Goal: Task Accomplishment & Management: Manage account settings

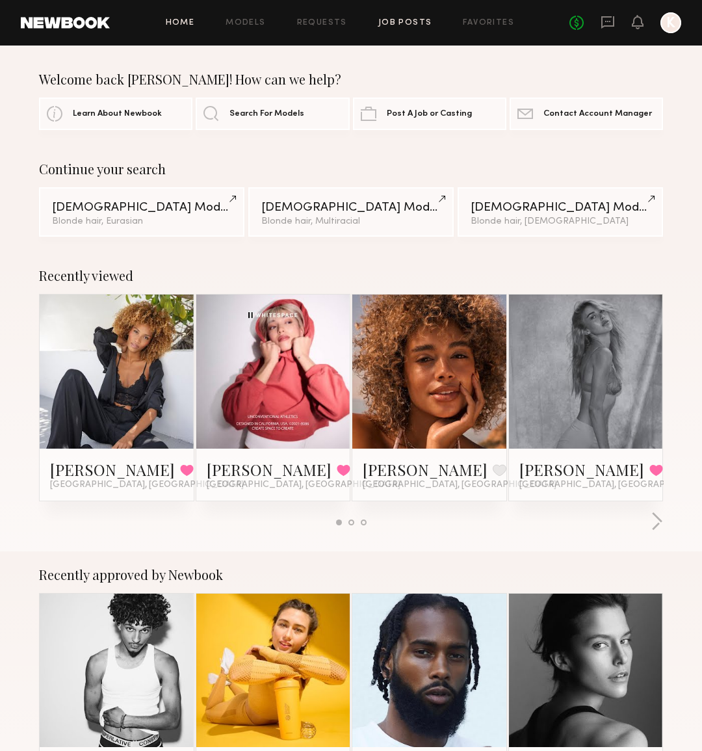
click at [407, 19] on link "Job Posts" at bounding box center [405, 23] width 54 height 8
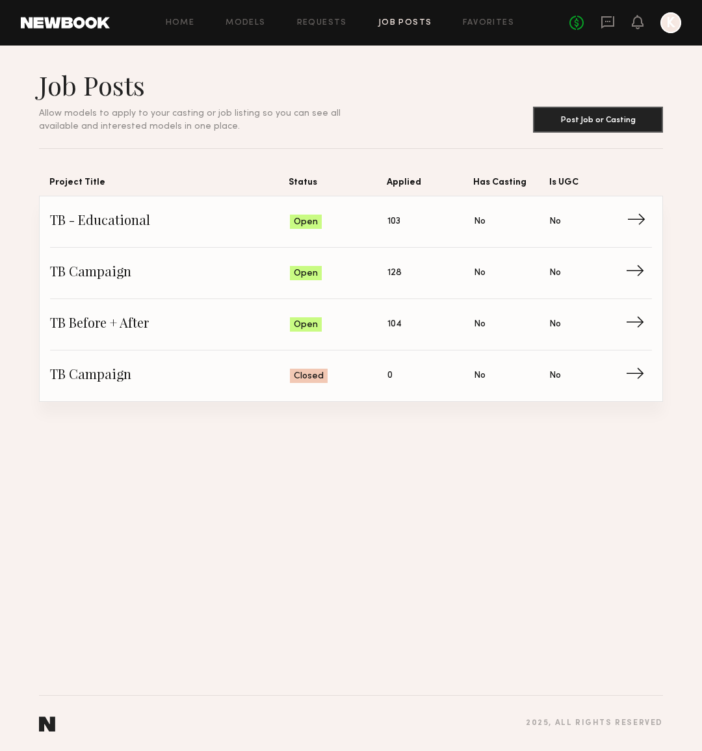
click at [629, 216] on span "→" at bounding box center [640, 221] width 27 height 19
click at [632, 318] on span "→" at bounding box center [640, 324] width 27 height 19
click at [246, 276] on span "TB Campaign" at bounding box center [170, 272] width 240 height 19
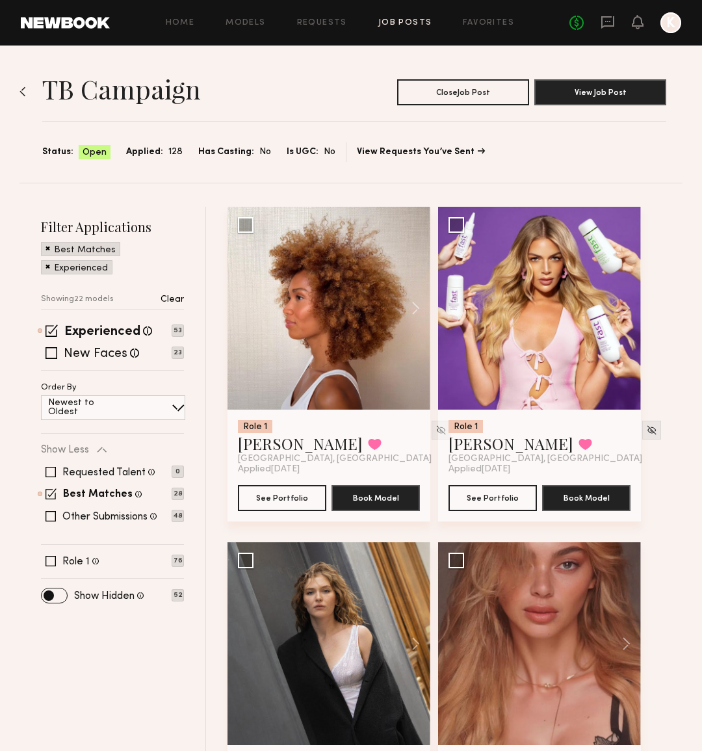
click at [404, 19] on link "Job Posts" at bounding box center [405, 23] width 54 height 8
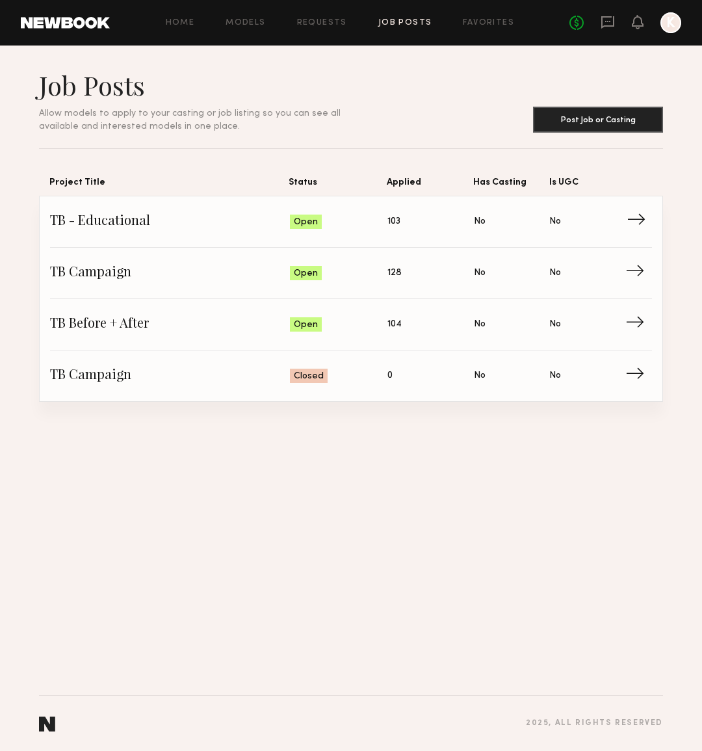
click at [640, 226] on span "→" at bounding box center [640, 221] width 27 height 19
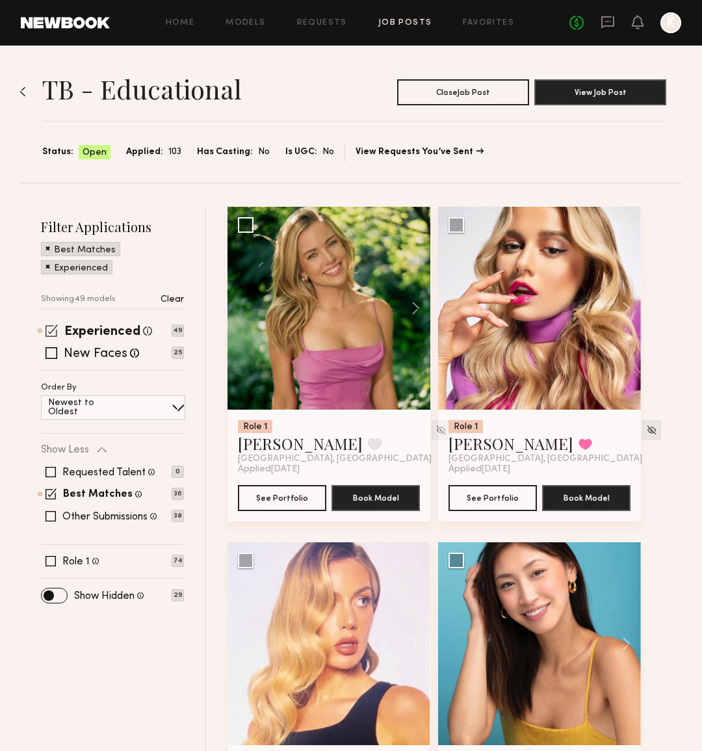
click at [53, 333] on span at bounding box center [51, 330] width 12 height 12
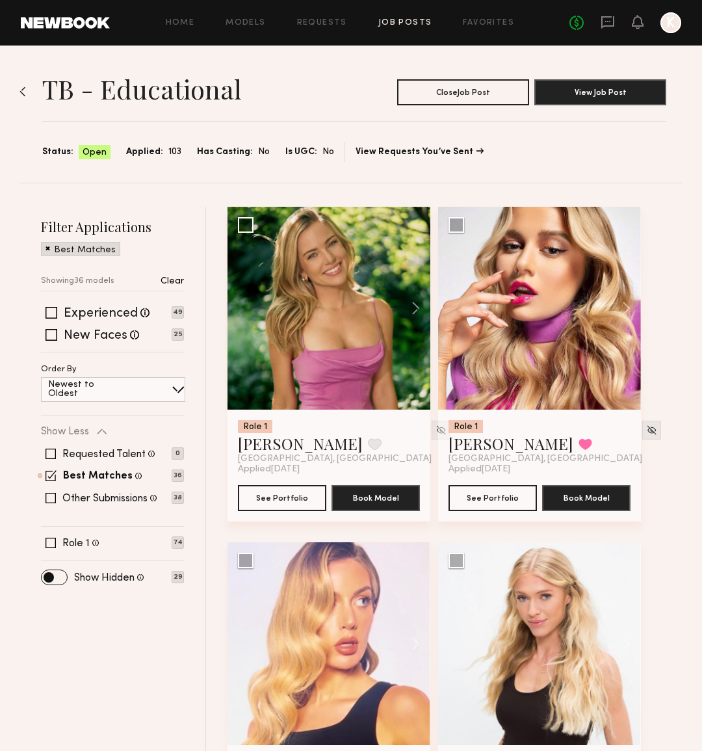
click at [50, 249] on div "Best Matches" at bounding box center [80, 249] width 79 height 14
click at [47, 248] on span at bounding box center [47, 248] width 5 height 12
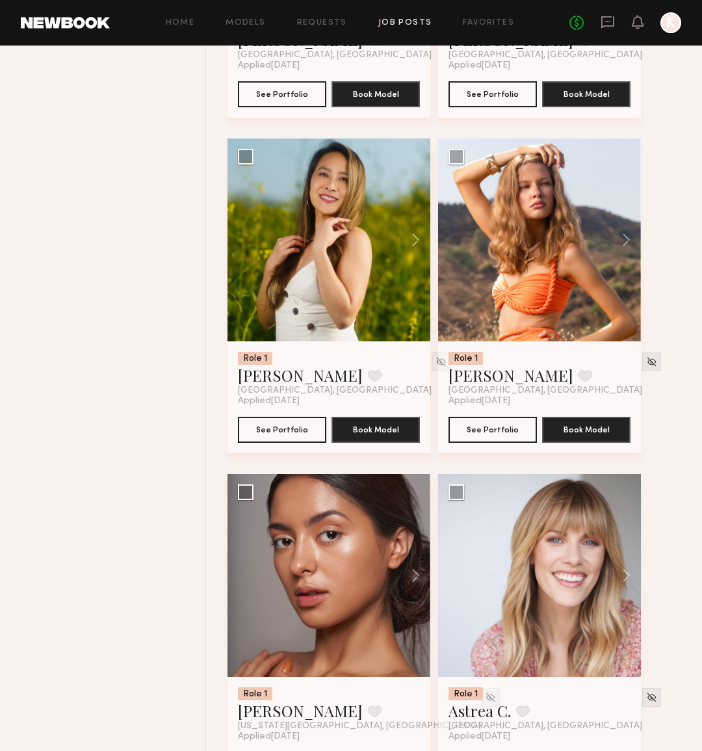
scroll to position [10951, 0]
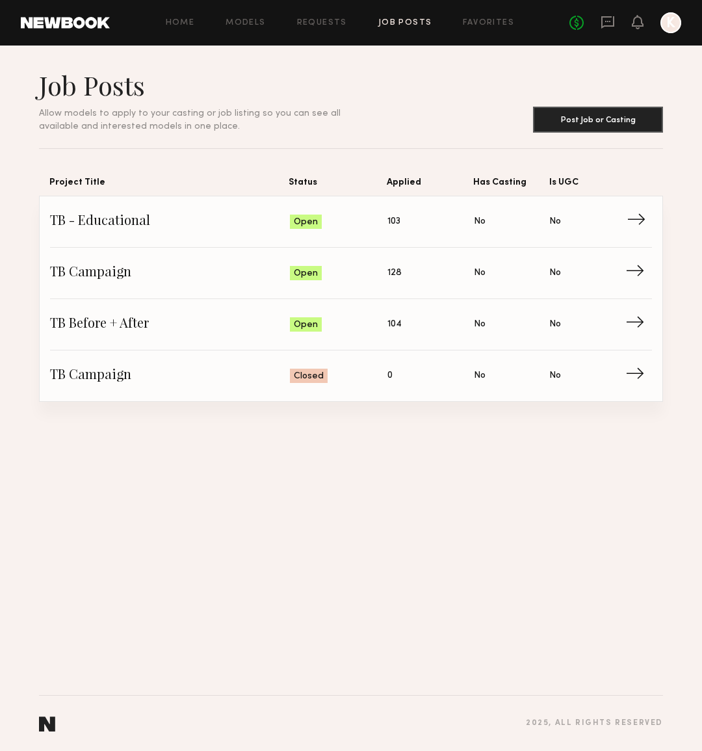
click at [628, 216] on span "→" at bounding box center [640, 221] width 27 height 19
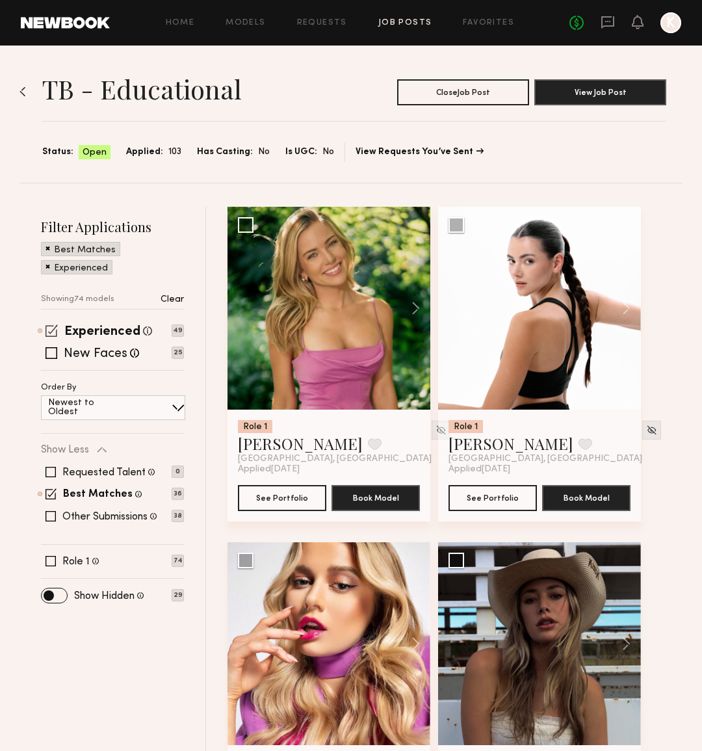
click at [51, 331] on span at bounding box center [51, 330] width 12 height 12
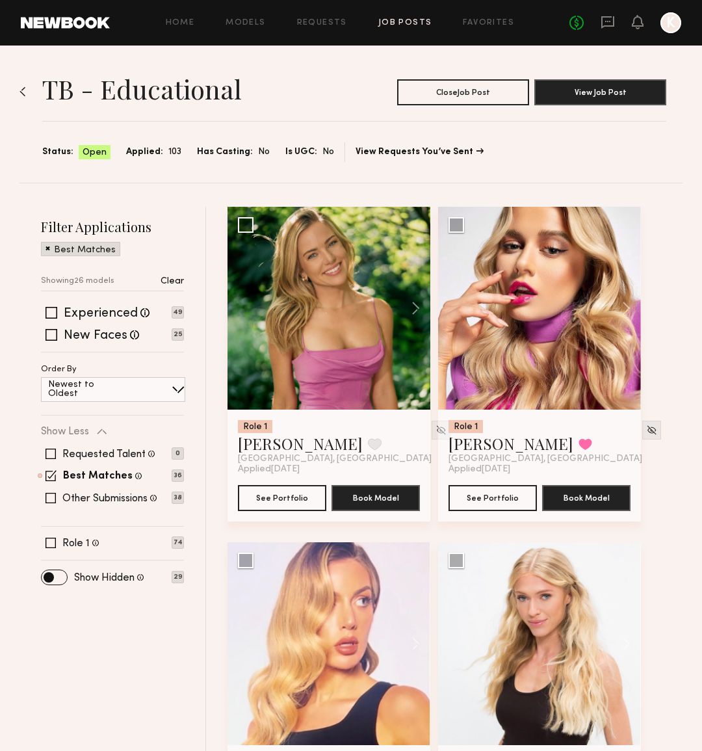
click at [45, 248] on div "Best Matches" at bounding box center [80, 249] width 79 height 14
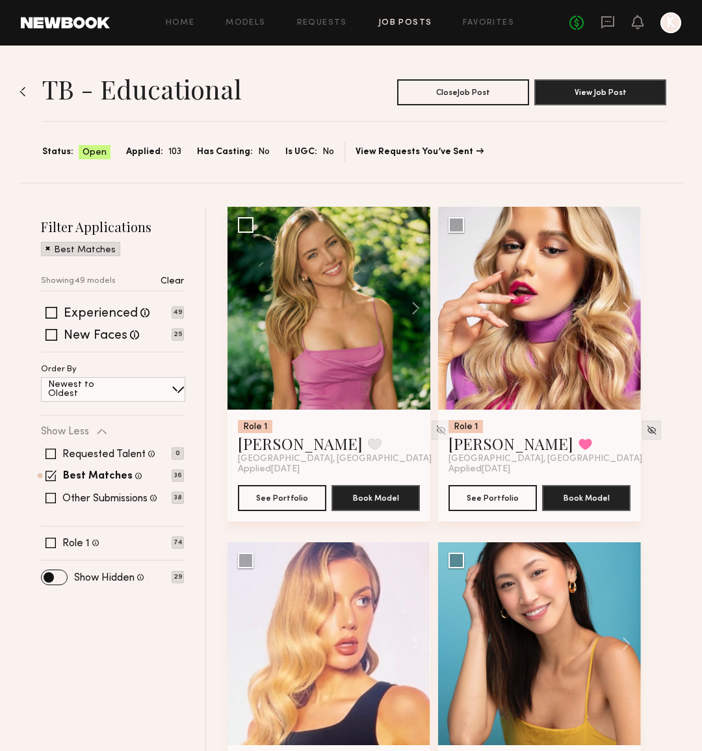
click at [47, 249] on span at bounding box center [47, 248] width 5 height 12
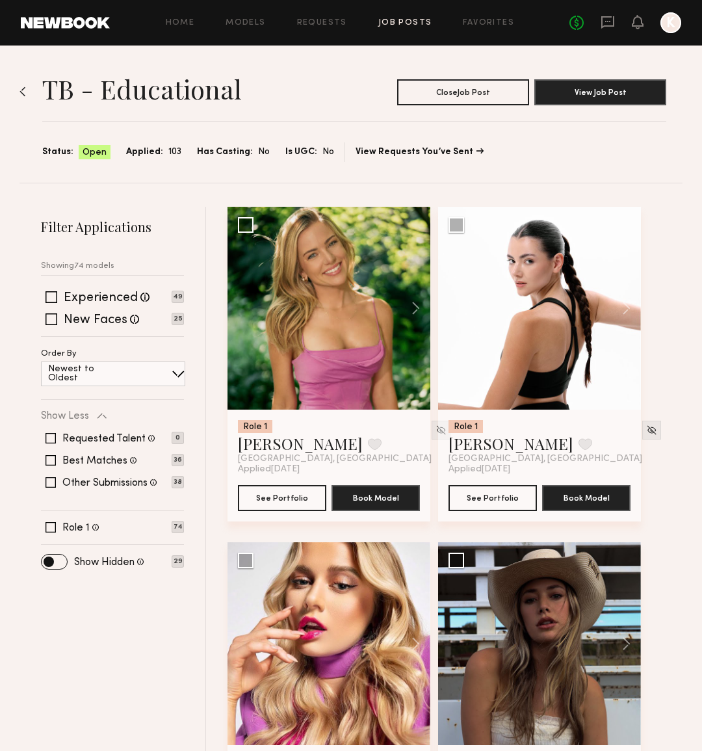
click at [36, 92] on section "TB - Educational Close Job Post View Job Post Status: Open Applied: 103 Has Cas…" at bounding box center [354, 115] width 656 height 93
click at [25, 90] on img at bounding box center [22, 91] width 6 height 10
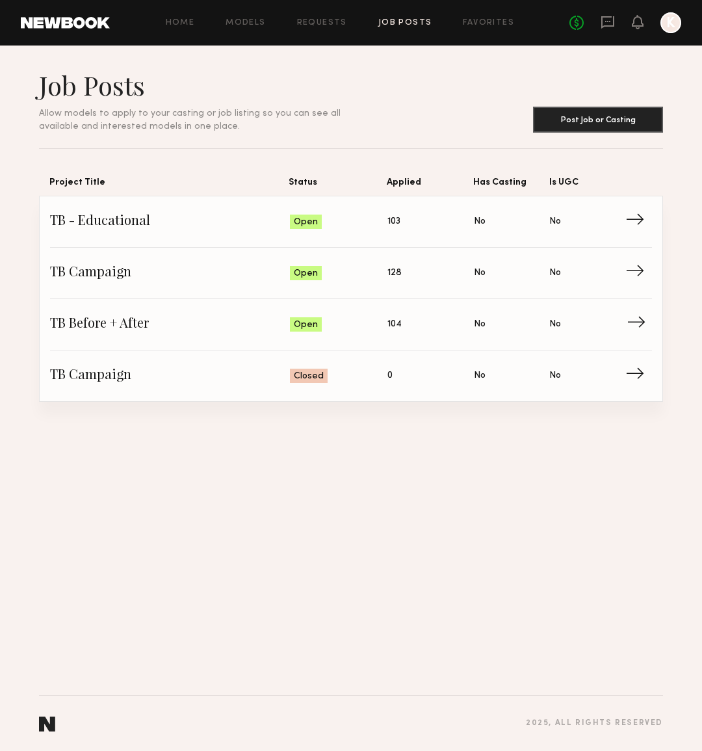
click at [649, 330] on span "→" at bounding box center [640, 324] width 27 height 19
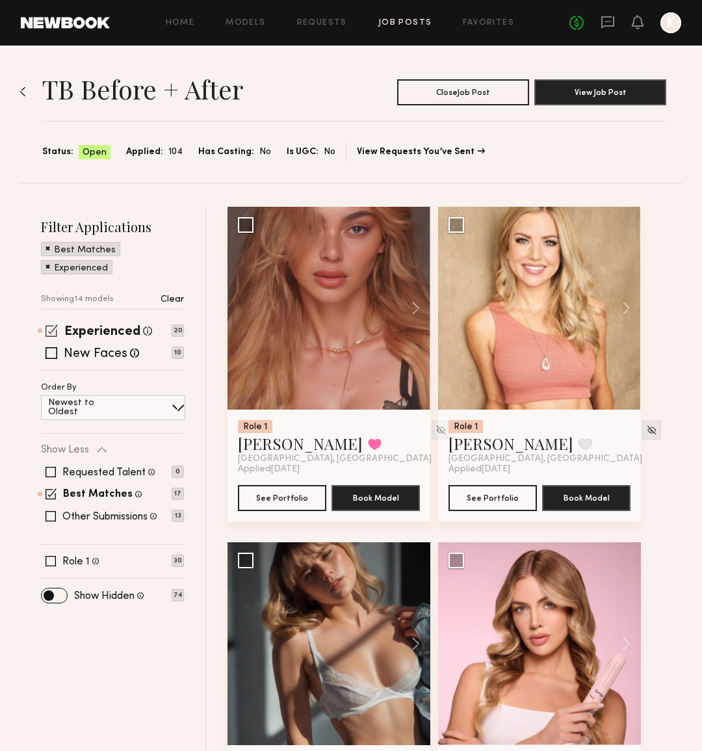
click at [53, 330] on span at bounding box center [51, 330] width 12 height 12
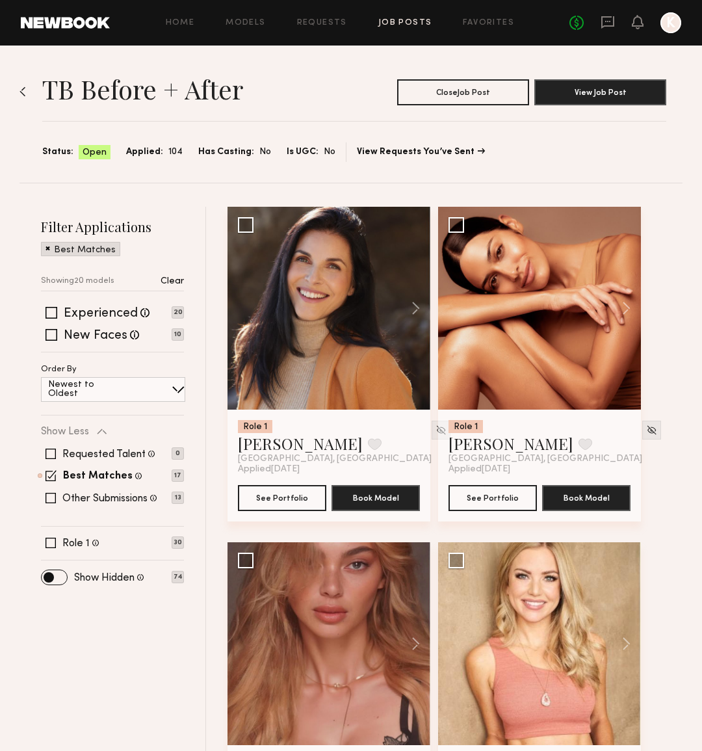
click at [49, 250] on span at bounding box center [47, 248] width 5 height 12
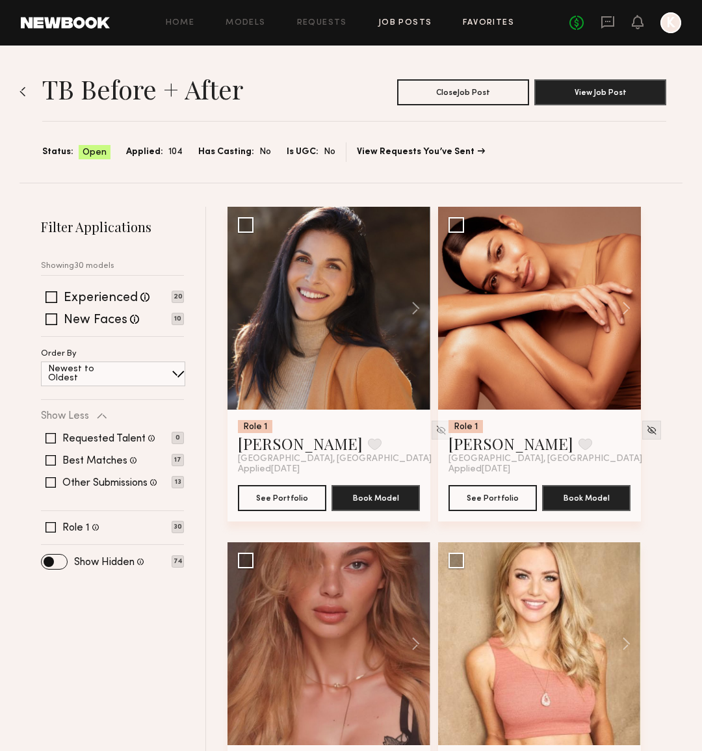
click at [495, 23] on link "Favorites" at bounding box center [488, 23] width 51 height 8
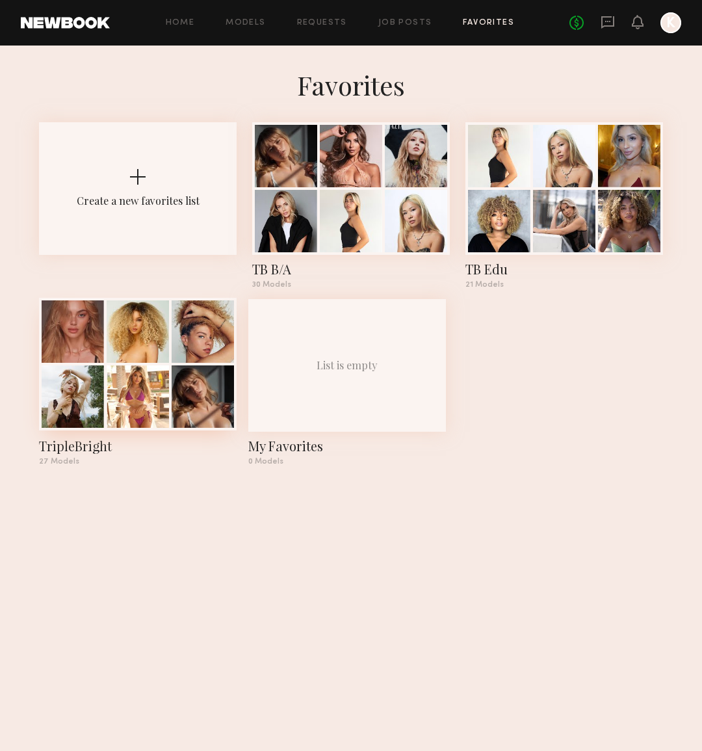
click at [159, 403] on div at bounding box center [138, 396] width 62 height 62
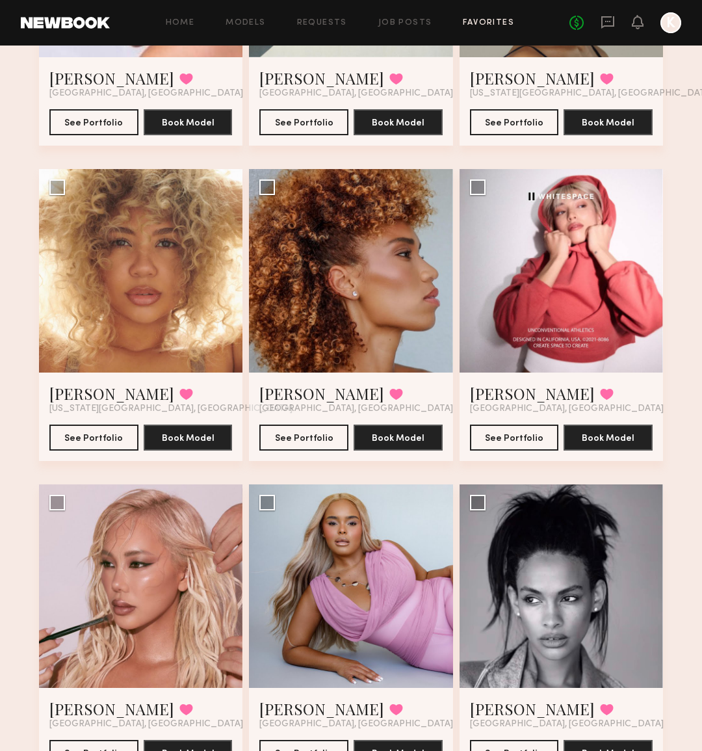
scroll to position [1466, 0]
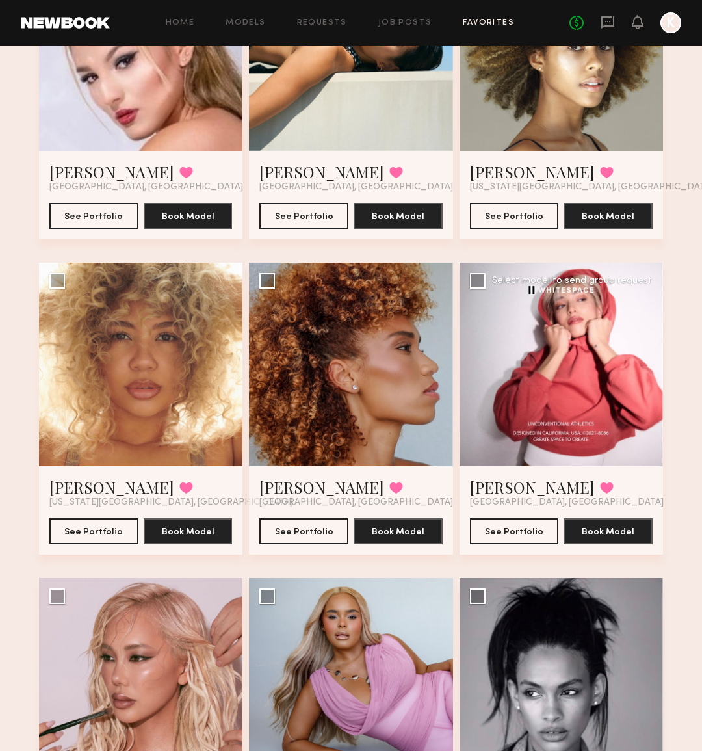
click at [527, 390] on div at bounding box center [561, 364] width 203 height 203
click at [489, 493] on link "[PERSON_NAME]" at bounding box center [532, 486] width 125 height 21
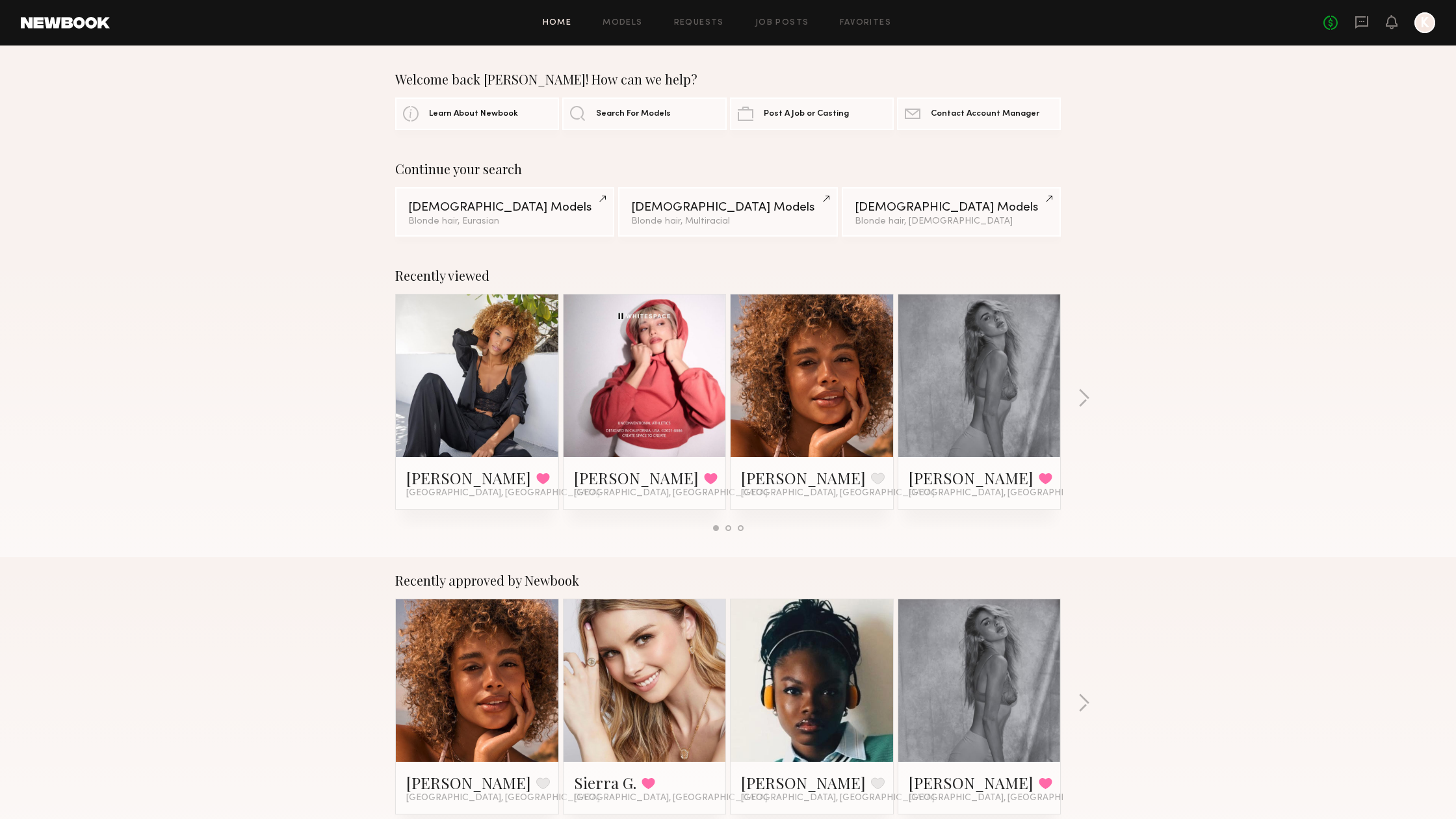
click at [837, 16] on div "Home Models Requests Job Posts Favorites Sign Out No fees up to $5,000 K" at bounding box center [772, 22] width 1325 height 21
click at [844, 19] on link "Favorites" at bounding box center [865, 23] width 51 height 8
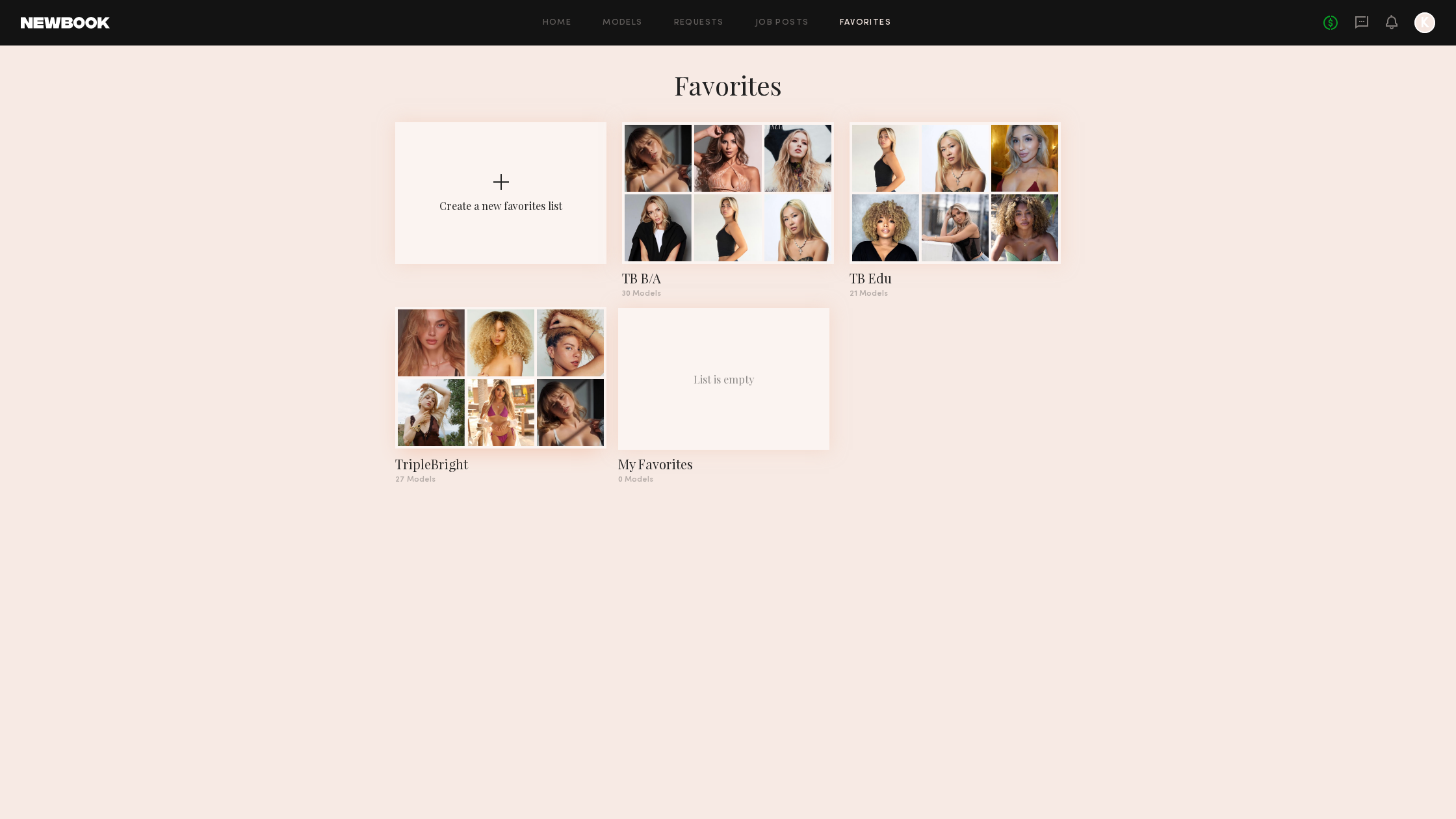
click at [488, 414] on div at bounding box center [500, 412] width 67 height 67
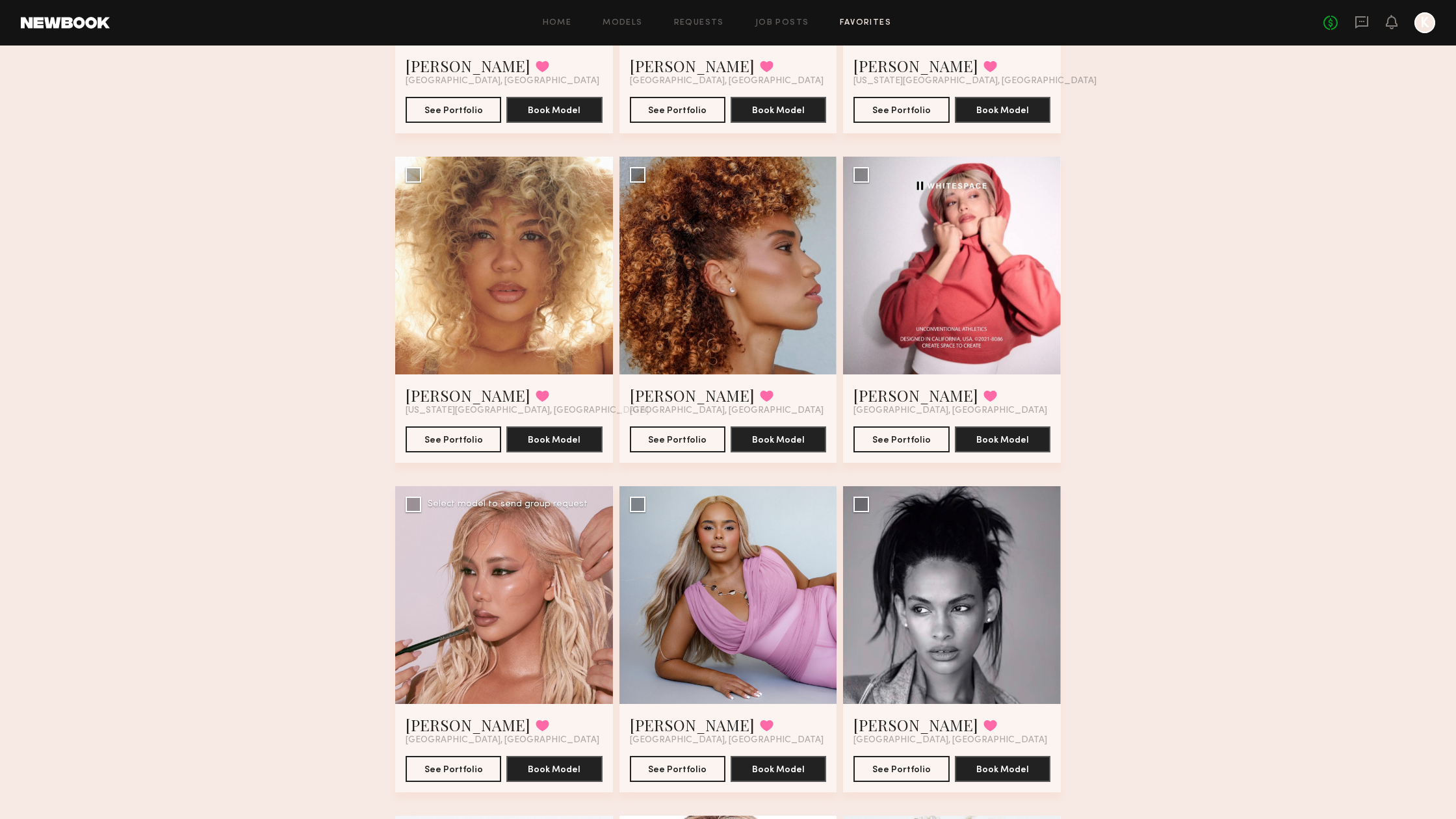
scroll to position [1631, 0]
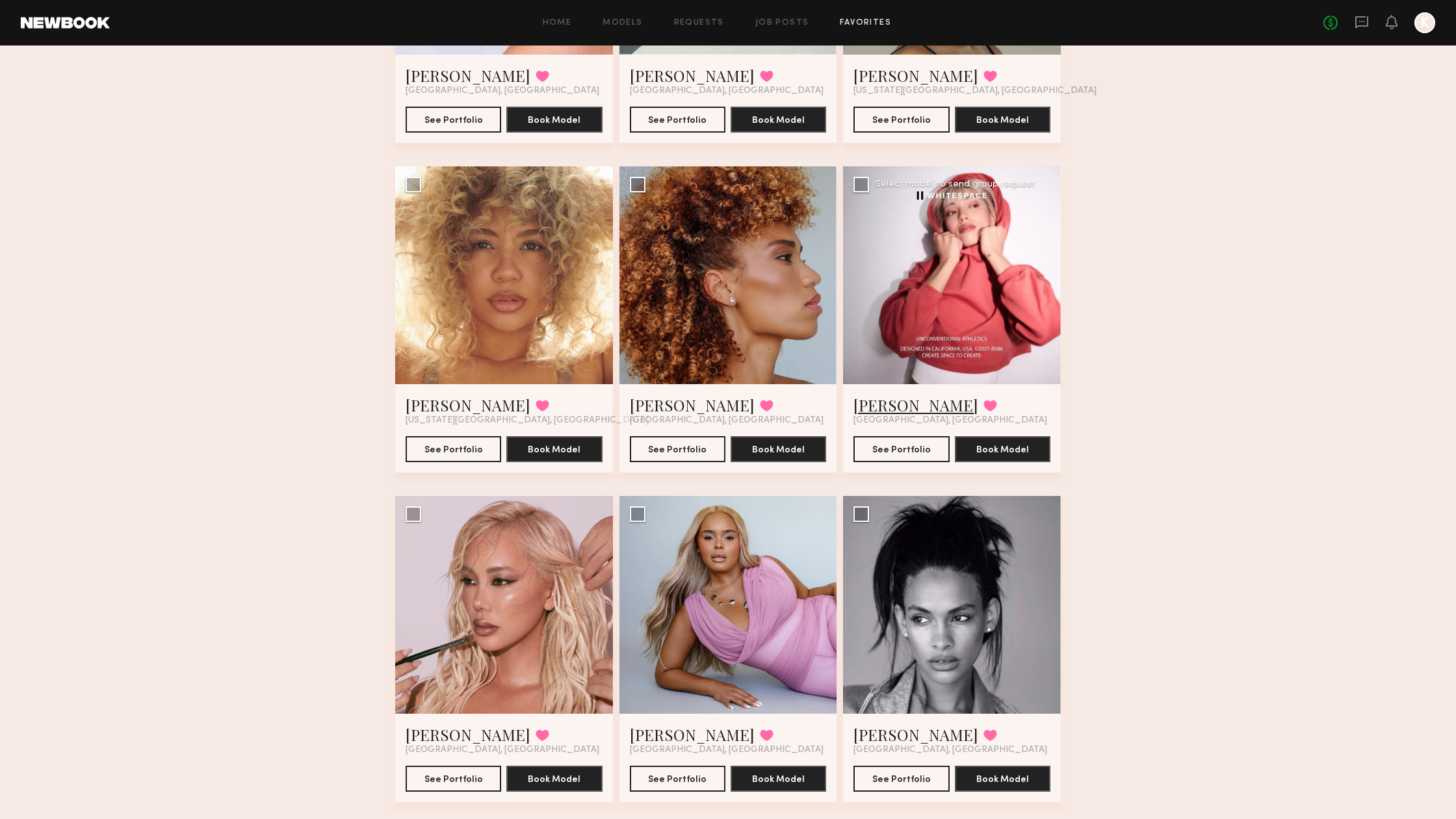
click at [889, 406] on link "[PERSON_NAME]" at bounding box center [915, 405] width 125 height 21
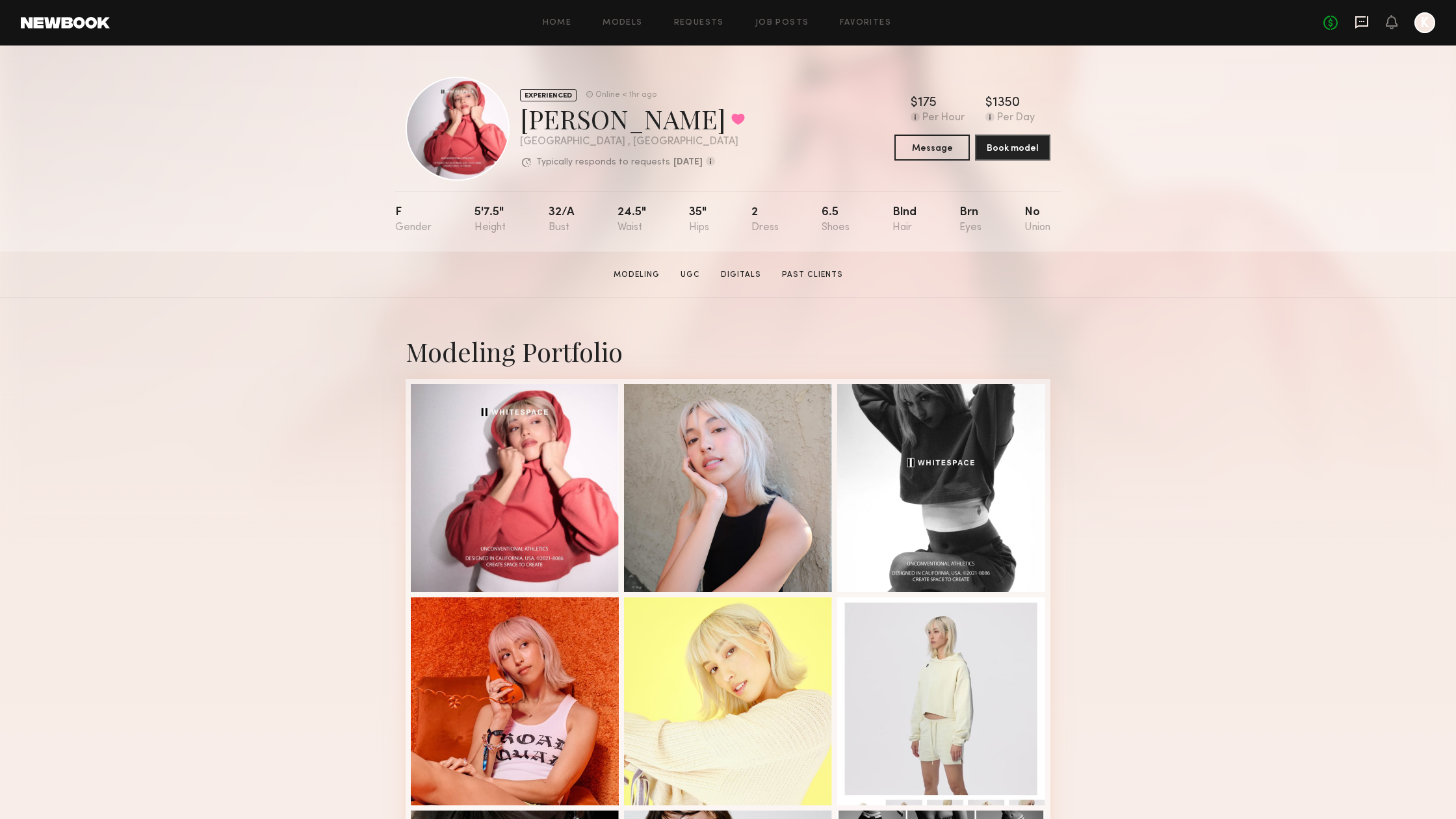
click at [1367, 18] on icon at bounding box center [1361, 22] width 13 height 12
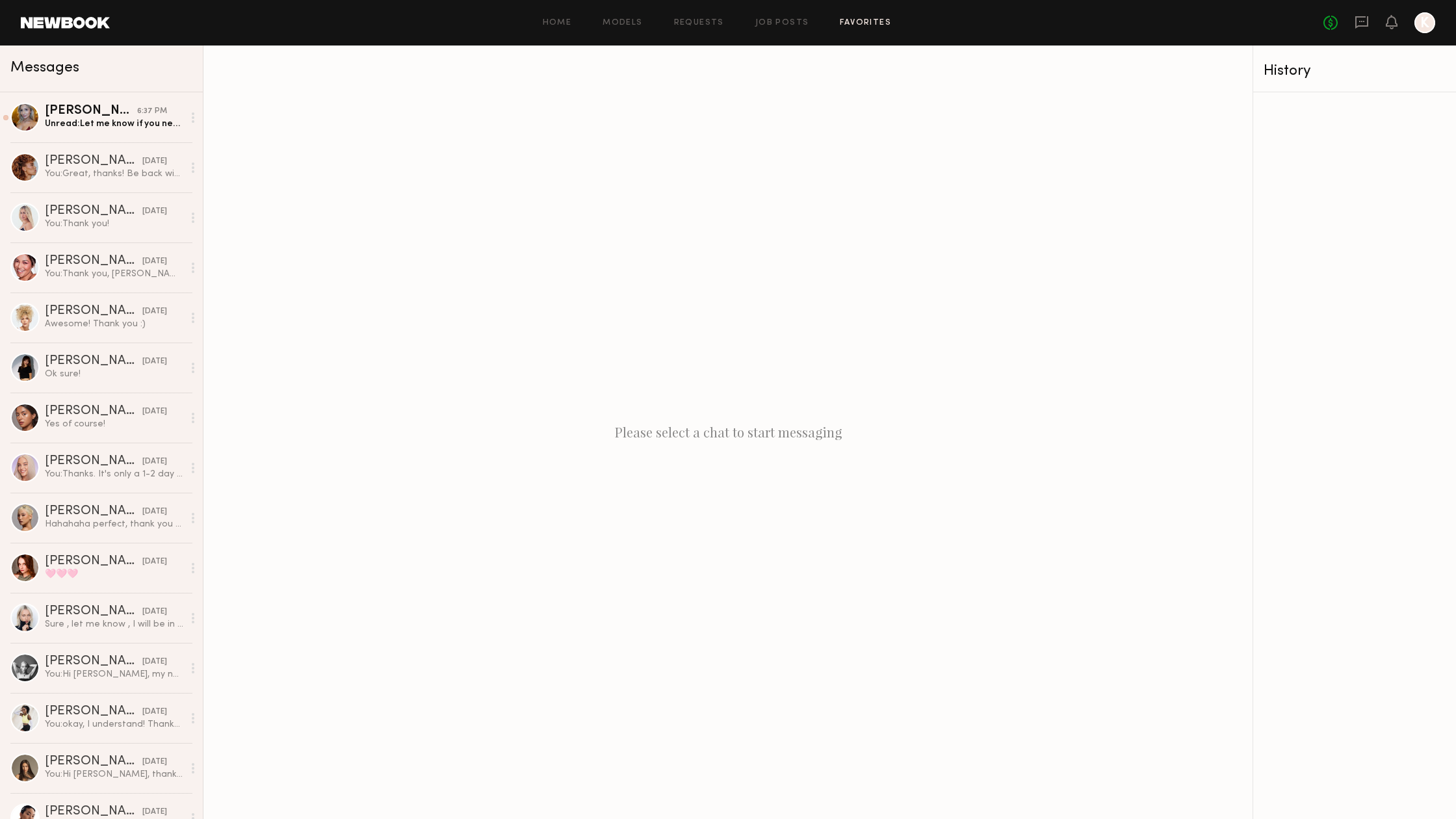
click at [854, 22] on link "Favorites" at bounding box center [865, 23] width 51 height 8
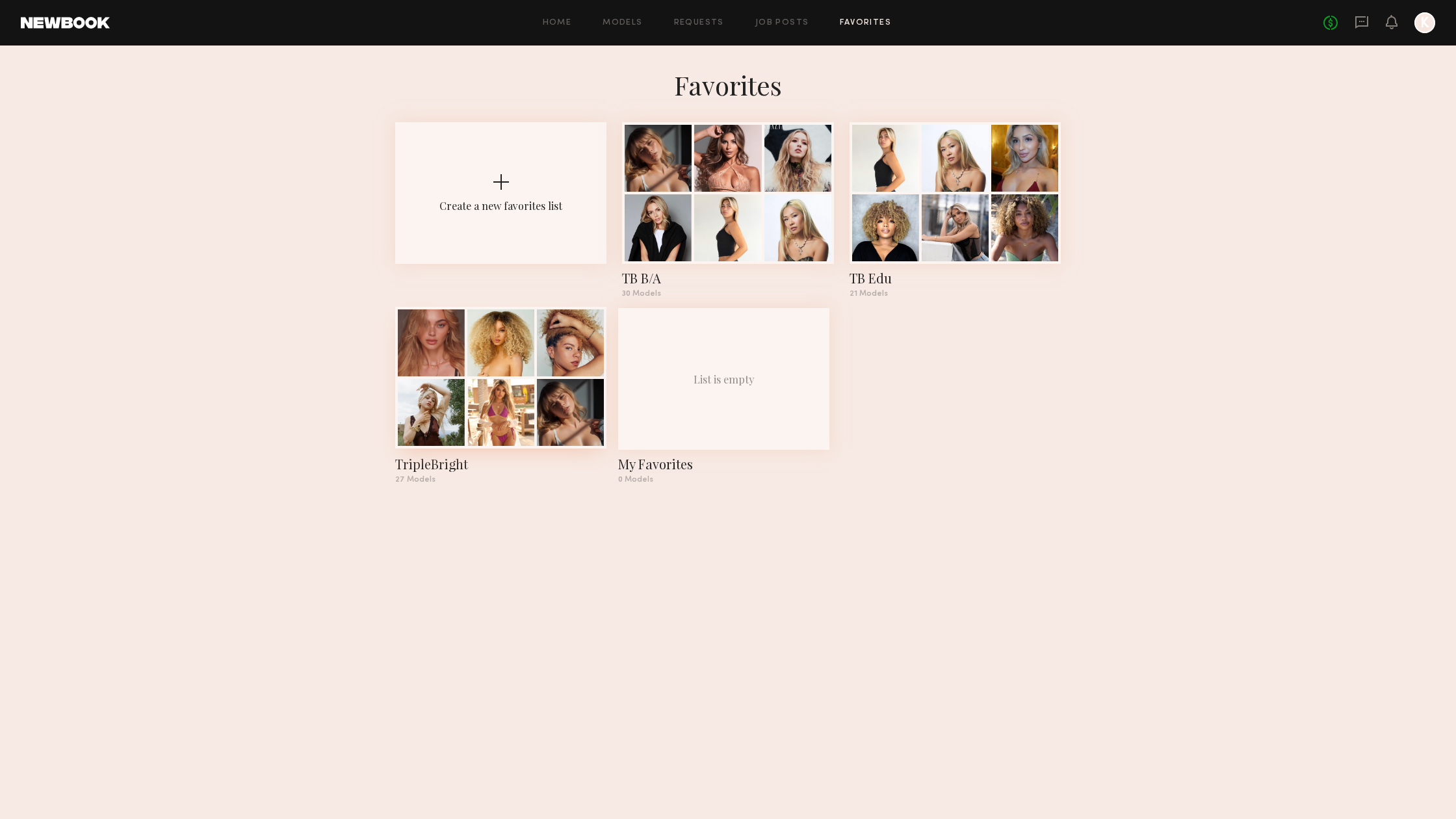
click at [482, 390] on div at bounding box center [500, 412] width 67 height 67
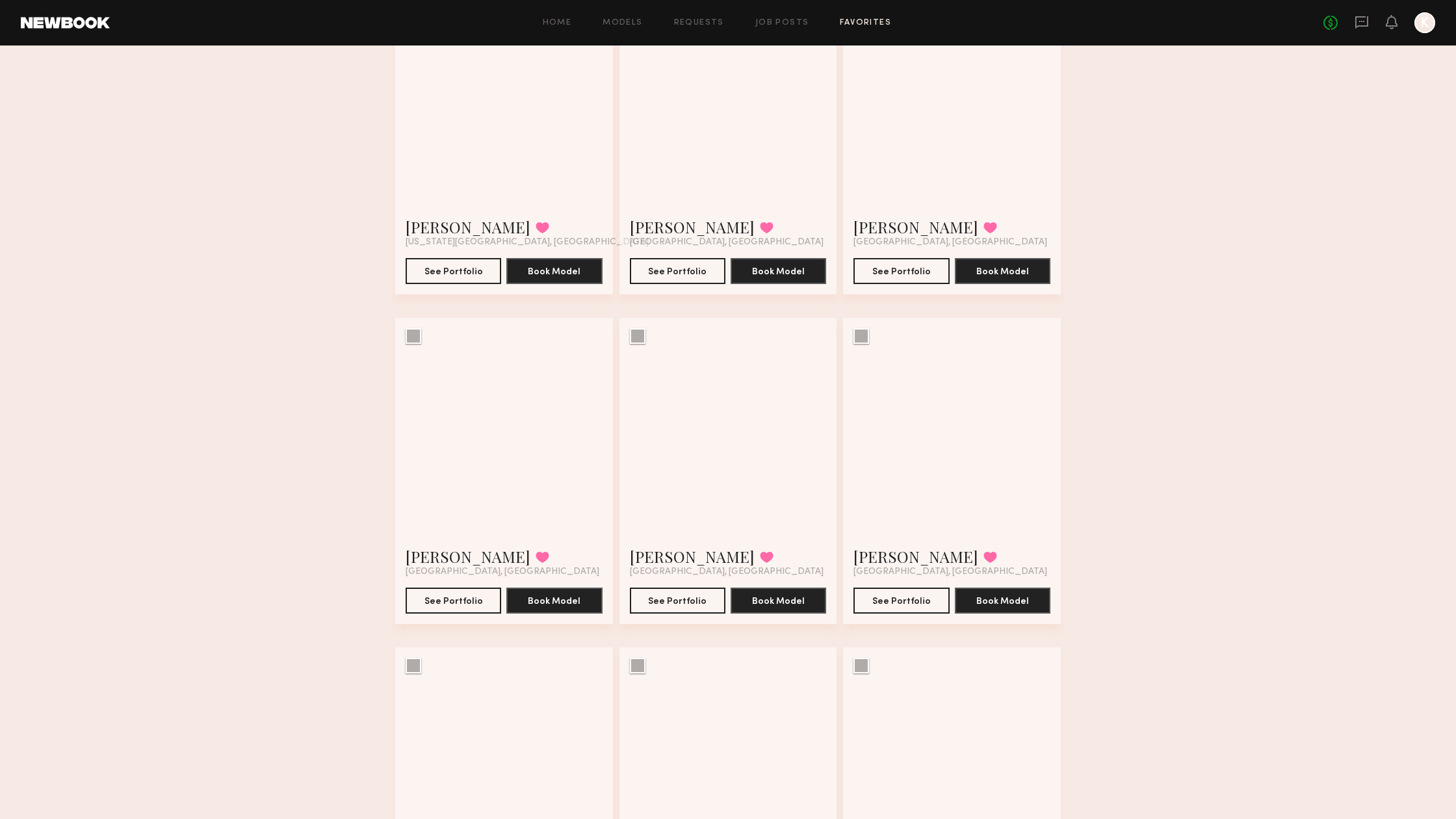
scroll to position [1809, 0]
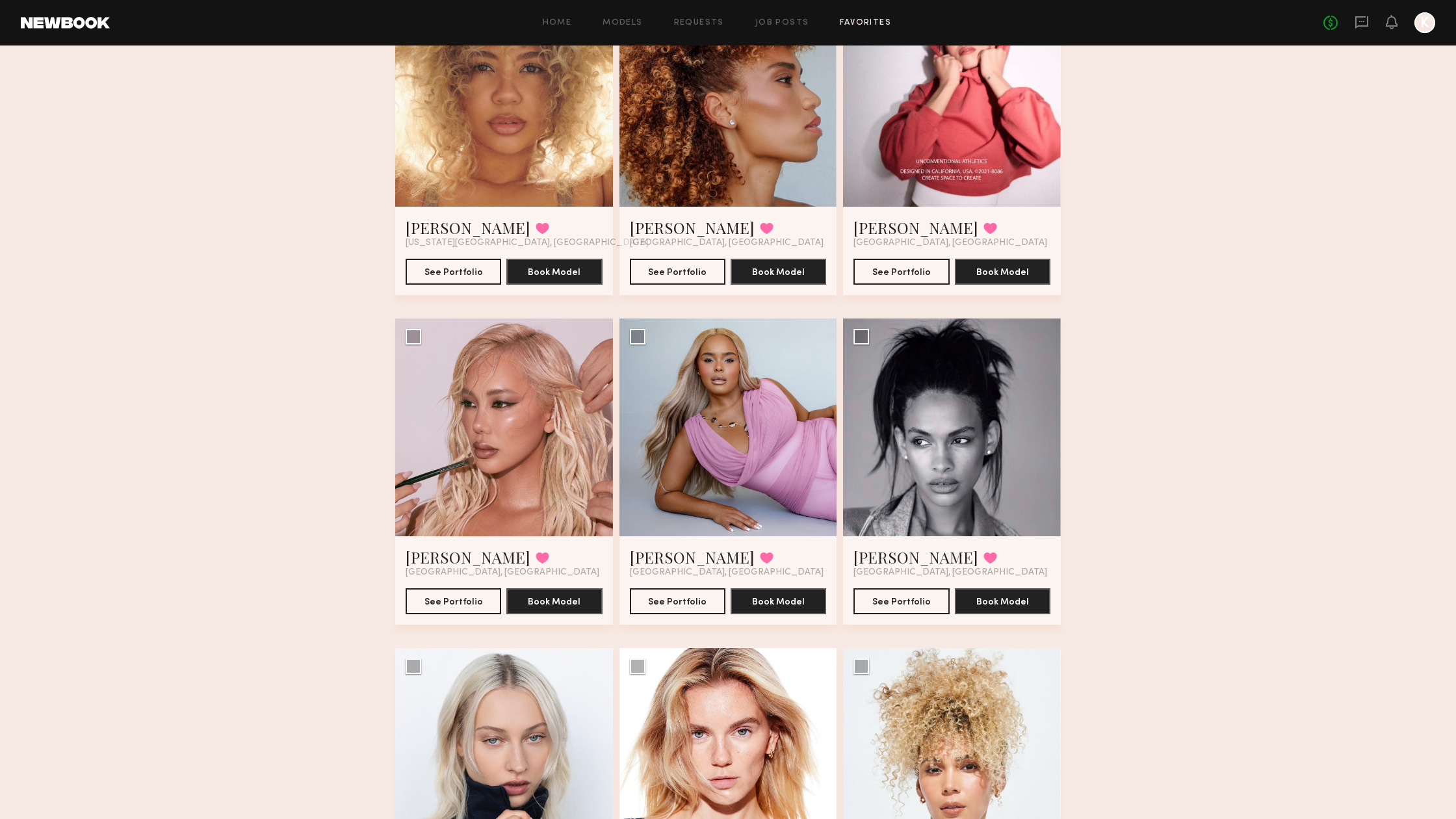
click at [918, 194] on div at bounding box center [952, 98] width 218 height 218
click at [886, 229] on link "[PERSON_NAME]" at bounding box center [915, 227] width 125 height 21
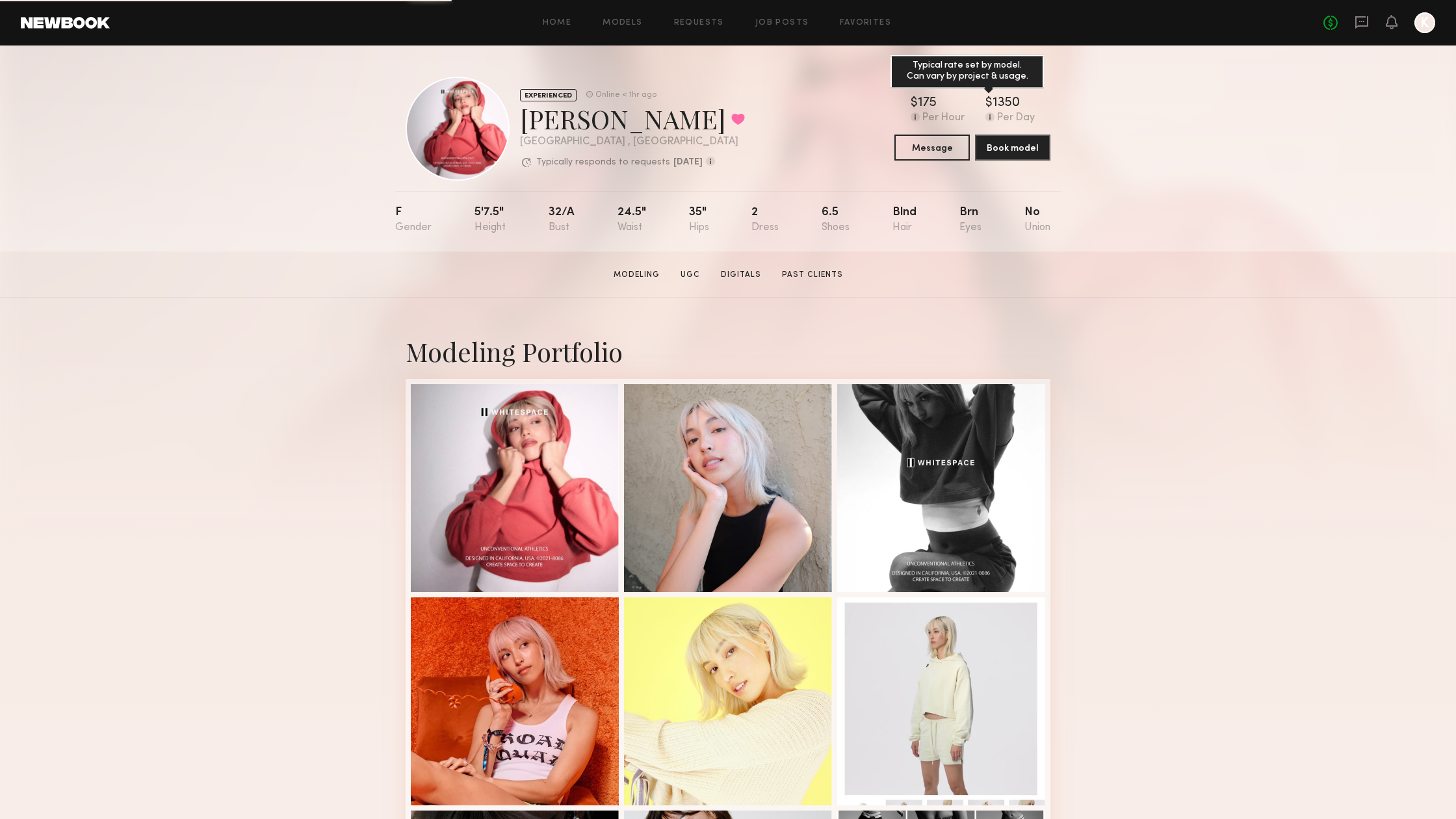
click at [987, 116] on common-icon at bounding box center [989, 116] width 9 height 9
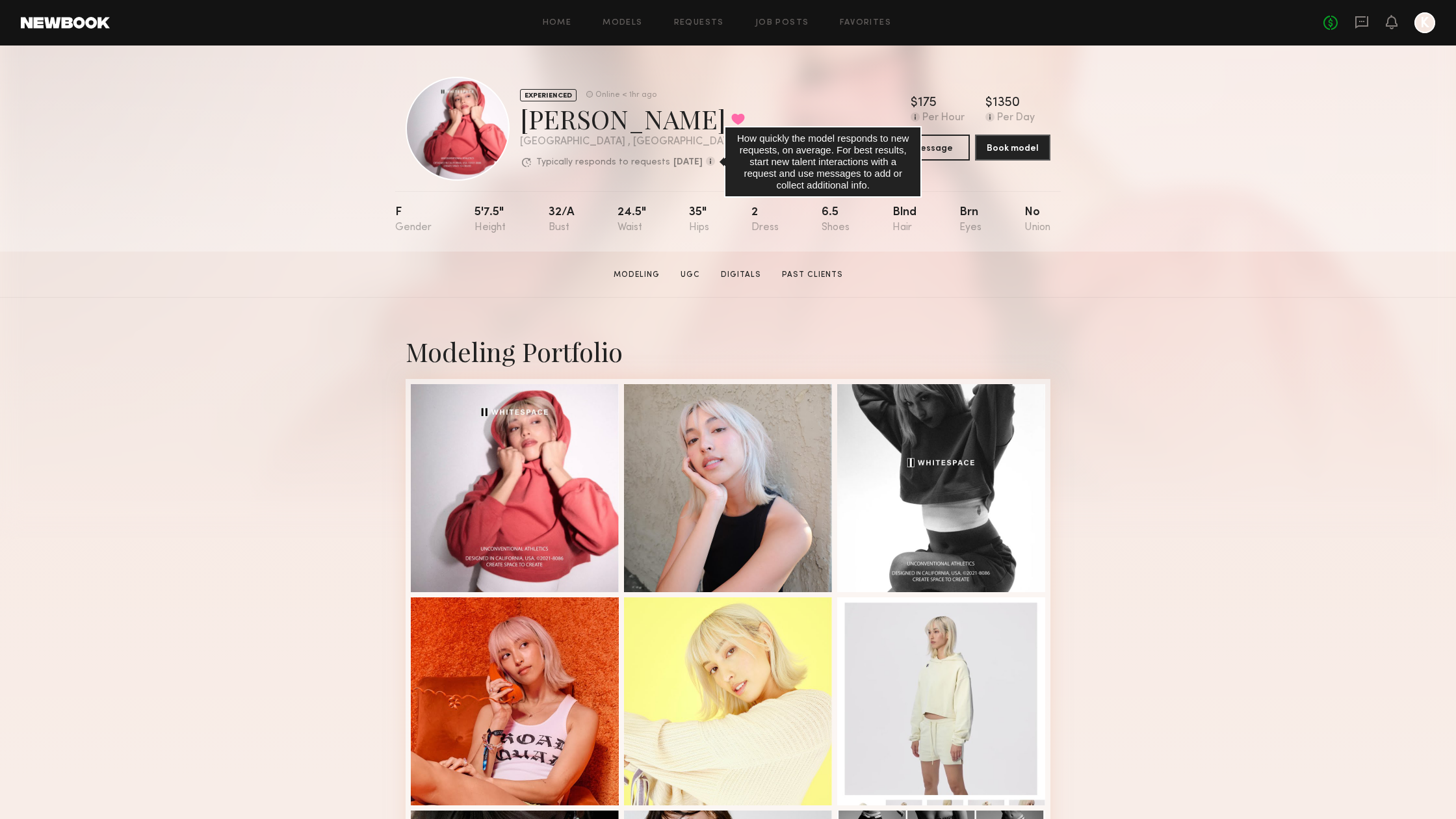
click at [715, 159] on common-icon at bounding box center [710, 161] width 9 height 9
